Goal: Obtain resource: Download file/media

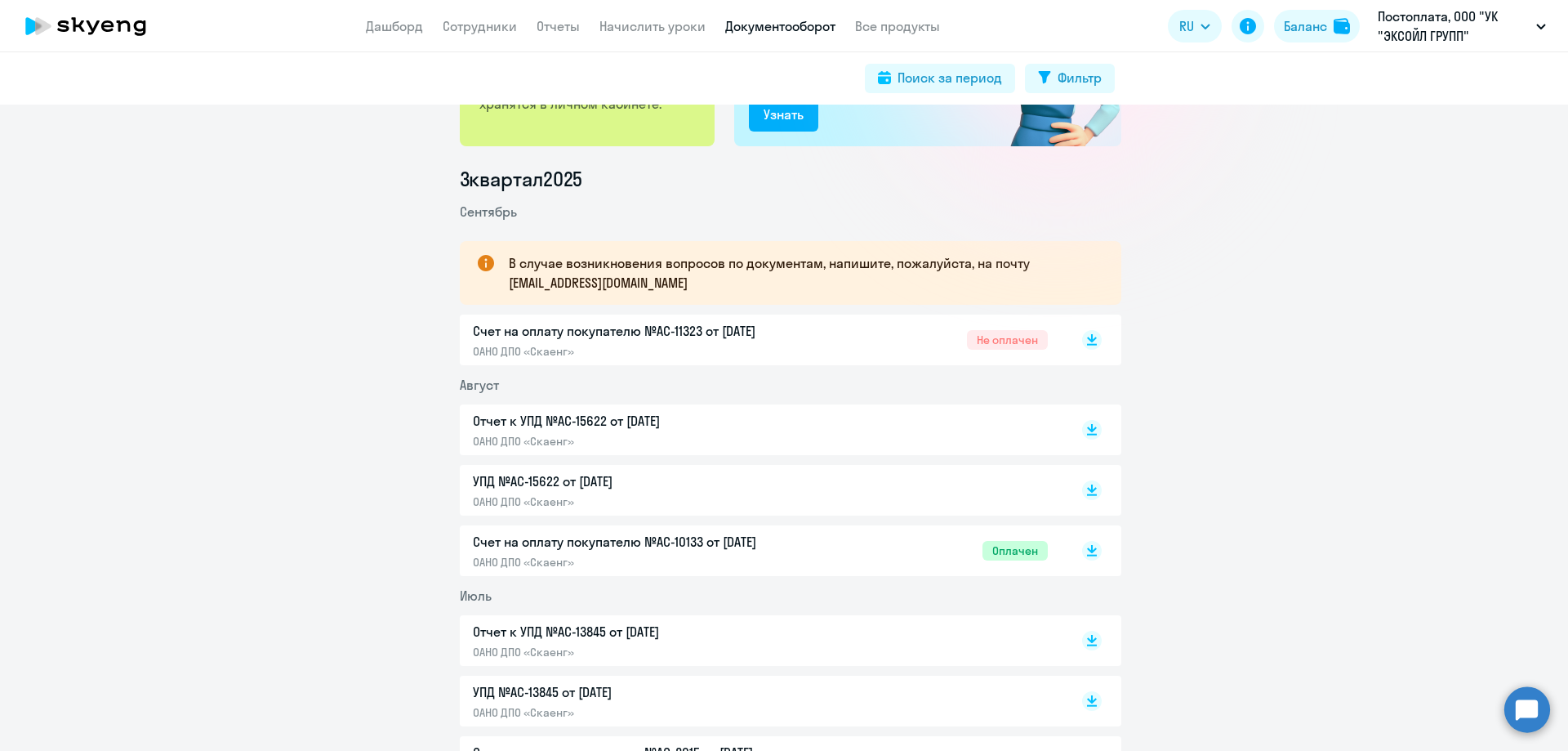
scroll to position [82, 0]
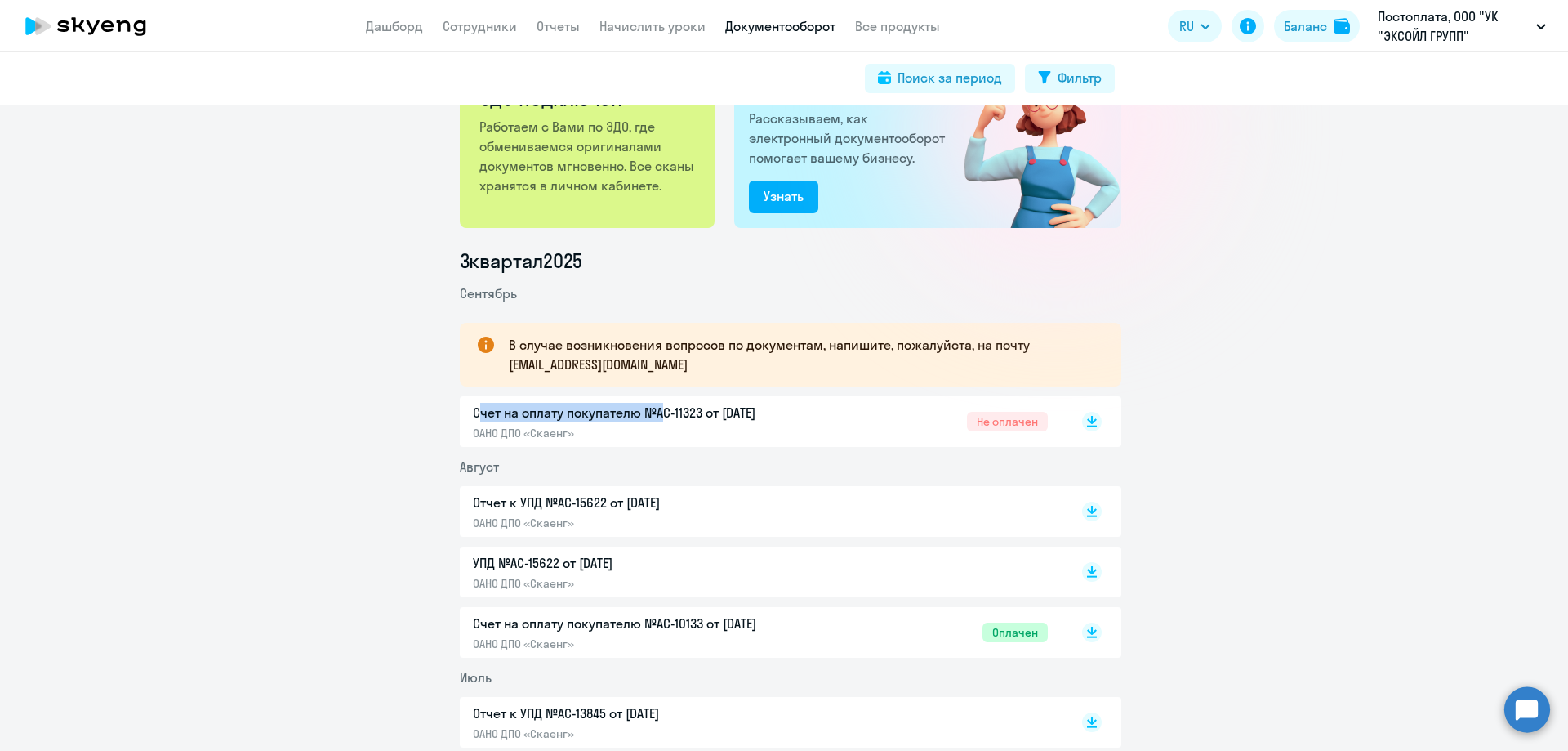
drag, startPoint x: 381, startPoint y: 413, endPoint x: 647, endPoint y: 413, distance: 266.0
